Goal: Information Seeking & Learning: Learn about a topic

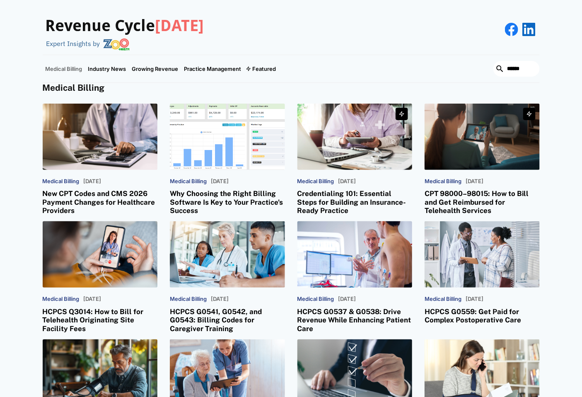
click at [0, 143] on div "Medical Billing Medical Billing September 15, 2025 New CPT Codes and CMS 2026 P…" at bounding box center [291, 335] width 582 height 505
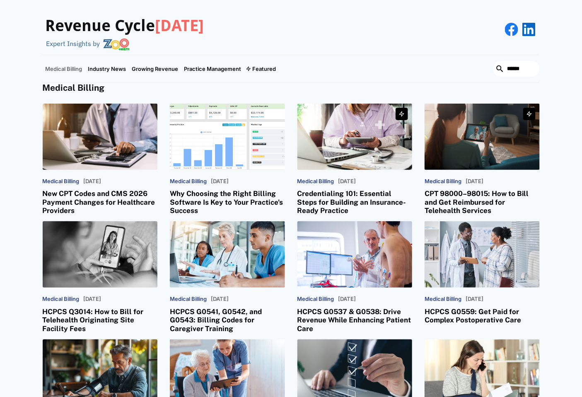
click at [96, 312] on h3 "HCPCS Q3014: How to Bill for Telehealth Originating Site Facility Fees" at bounding box center [100, 319] width 115 height 25
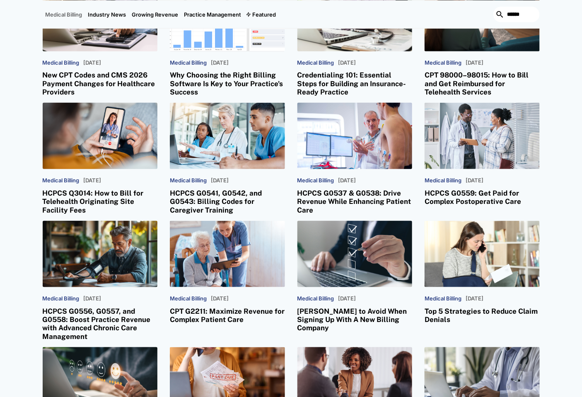
scroll to position [138, 0]
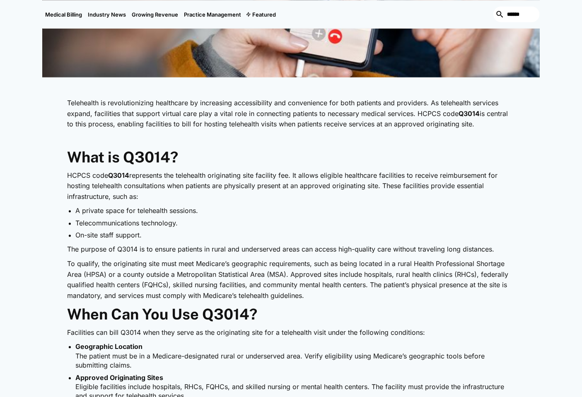
scroll to position [414, 0]
